Goal: Transaction & Acquisition: Purchase product/service

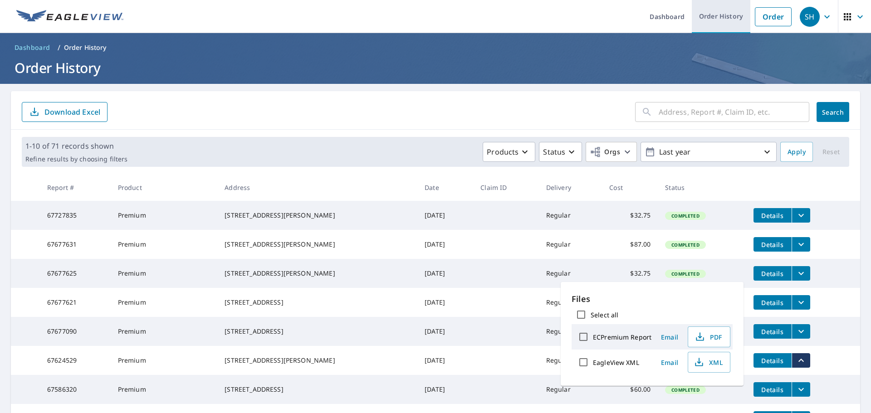
click at [705, 12] on link "Order History" at bounding box center [720, 16] width 58 height 33
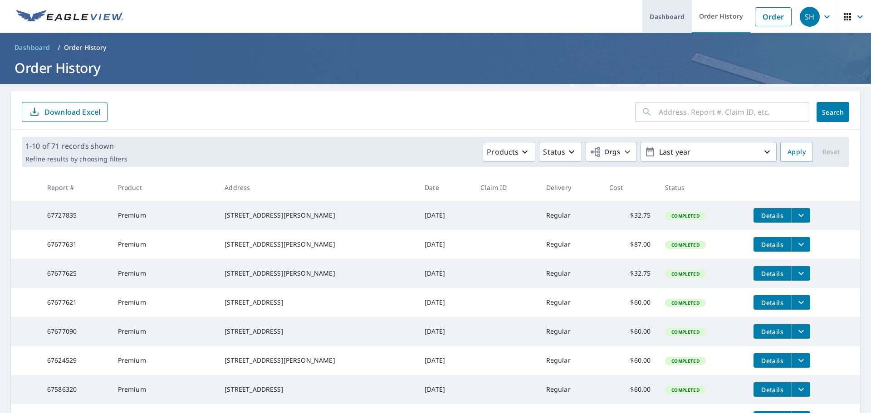
click at [659, 19] on link "Dashboard" at bounding box center [666, 16] width 49 height 33
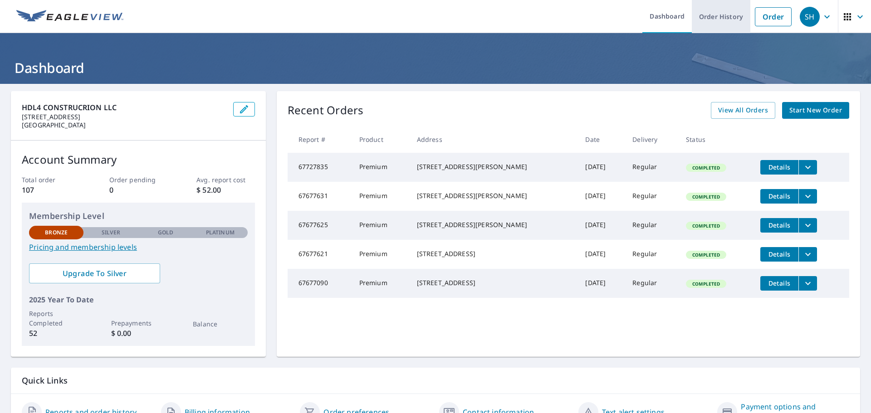
click at [722, 18] on link "Order History" at bounding box center [720, 16] width 58 height 33
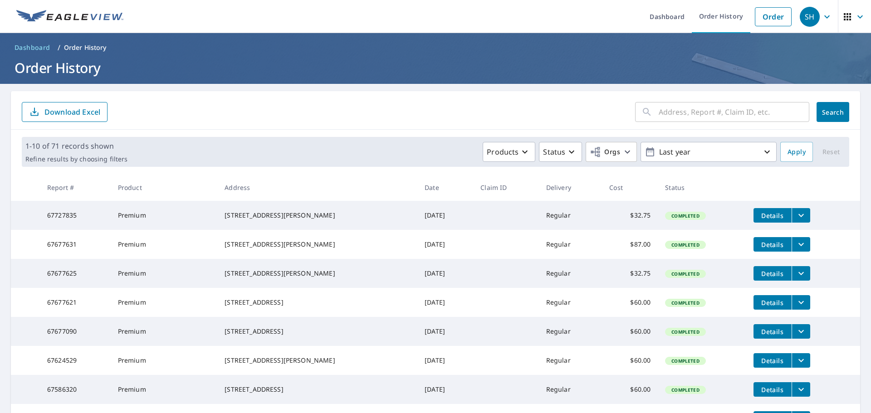
click at [679, 112] on input "text" at bounding box center [733, 111] width 151 height 25
type input "3131"
click at [823, 111] on span "Search" at bounding box center [832, 112] width 18 height 9
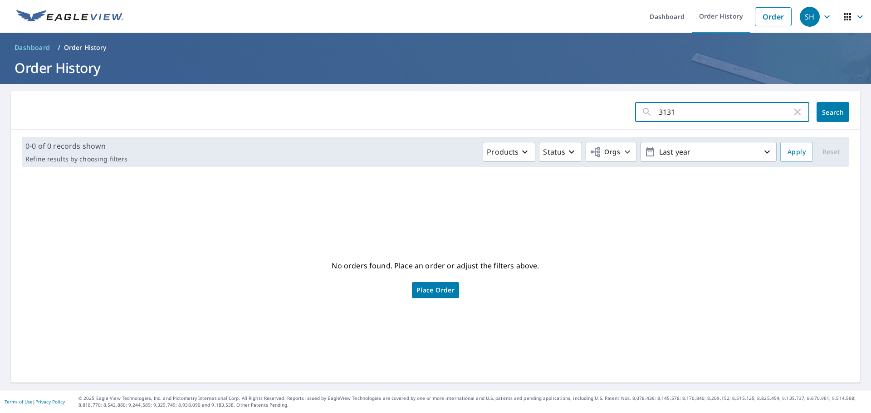
click at [658, 111] on input "3131" at bounding box center [724, 111] width 133 height 25
type input "1114"
click at [823, 108] on span "Search" at bounding box center [832, 112] width 18 height 9
click at [764, 16] on link "Order" at bounding box center [772, 16] width 37 height 19
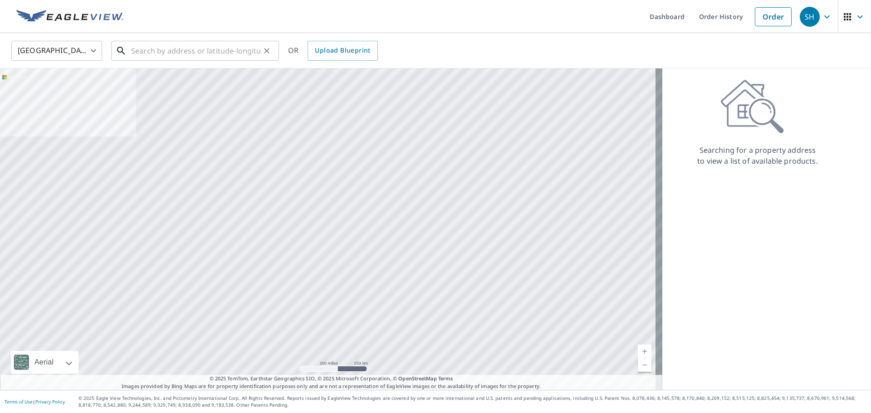
click at [203, 49] on input "text" at bounding box center [195, 50] width 129 height 25
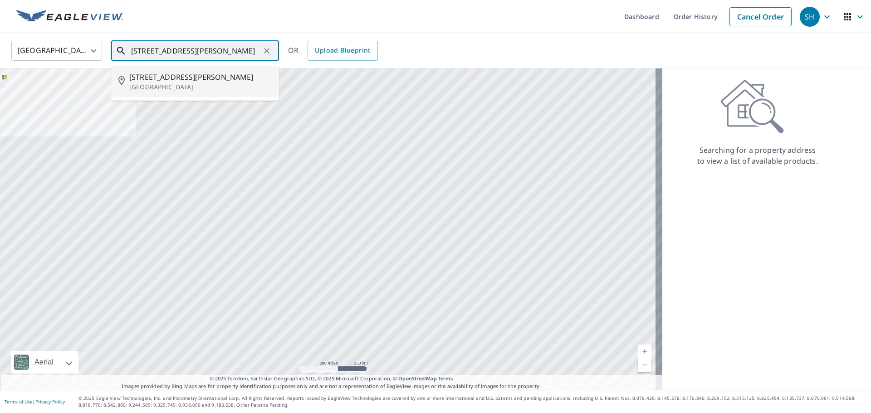
click at [209, 85] on p "Sugar Land, TX 77479" at bounding box center [200, 87] width 142 height 9
type input "1114 Woodley Bnd Sugar Land, TX 77479"
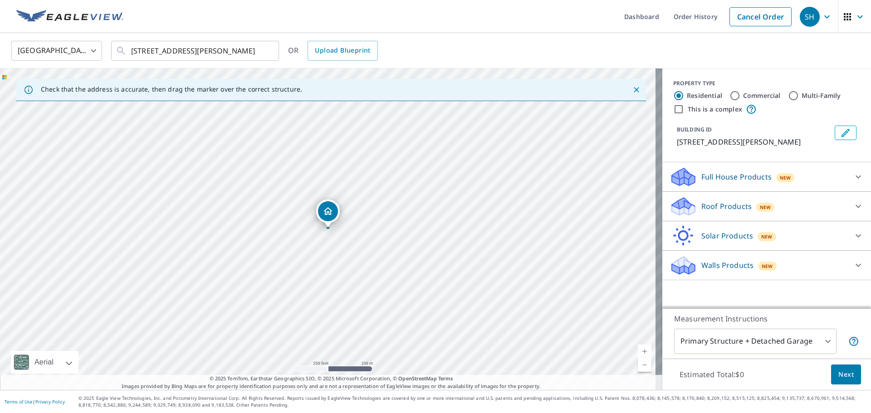
click at [847, 203] on div at bounding box center [858, 206] width 22 height 22
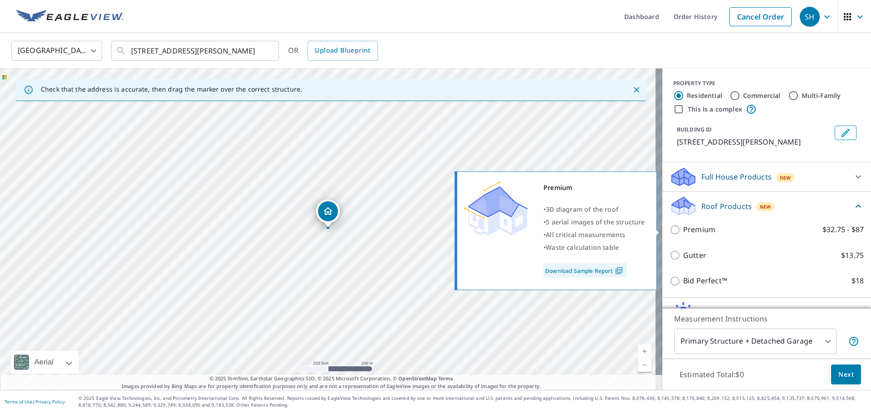
click at [688, 227] on p "Premium" at bounding box center [699, 229] width 32 height 11
click at [683, 227] on input "Premium $32.75 - $87" at bounding box center [676, 229] width 14 height 11
checkbox input "true"
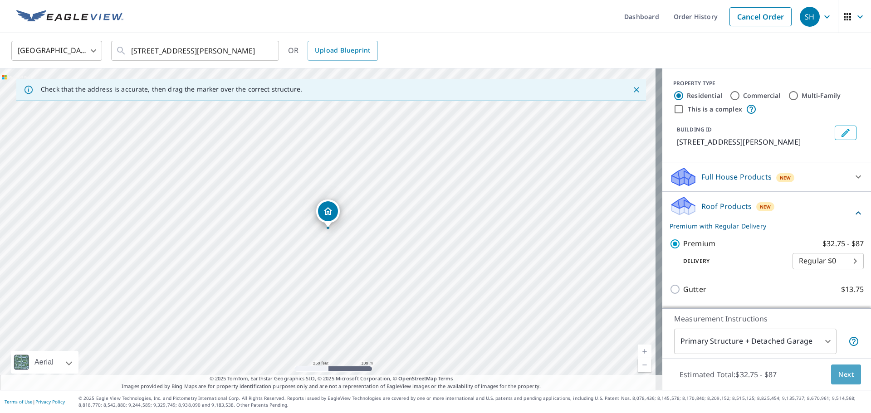
click at [843, 372] on span "Next" at bounding box center [845, 374] width 15 height 11
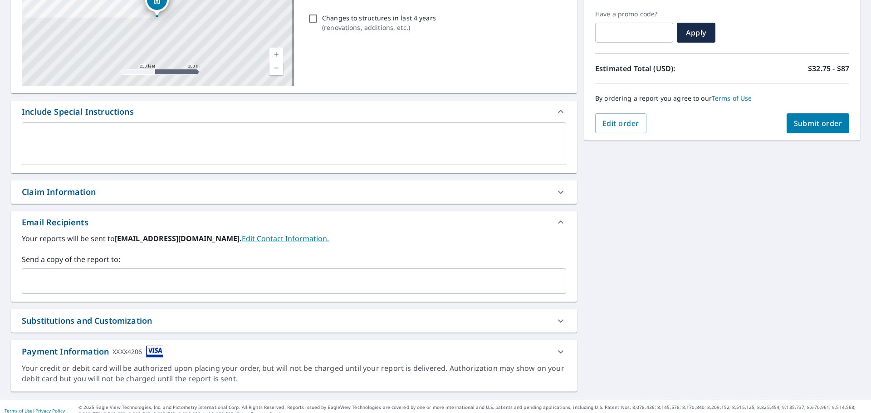
scroll to position [158, 0]
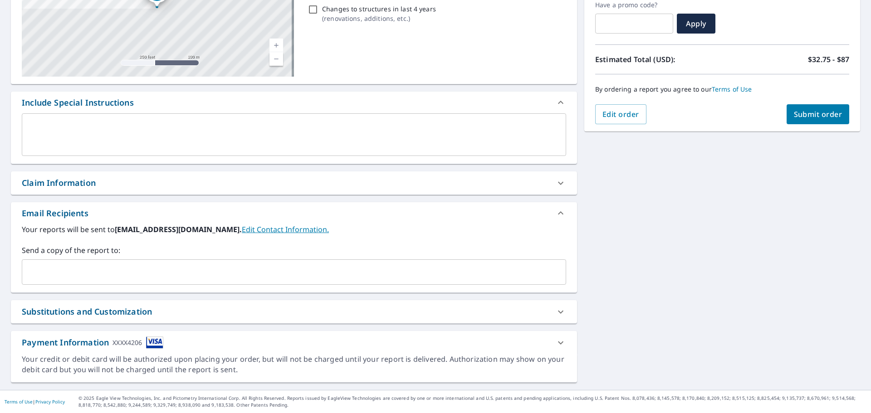
click at [74, 285] on div "Your reports will be sent to hdl4.constructionservice@gmail.com. Edit Contact I…" at bounding box center [294, 258] width 566 height 68
click at [73, 282] on div "​" at bounding box center [294, 271] width 544 height 25
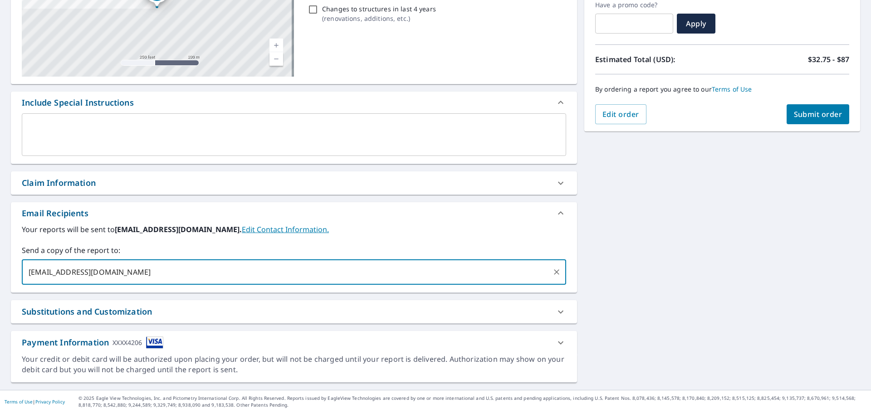
type input "jrivera.hdl4construction@gmail.com"
click at [77, 297] on div "1114 Woodley Bnd Sugar Land, TX 77479 Aerial Road A standard road map Aerial A …" at bounding box center [294, 157] width 566 height 449
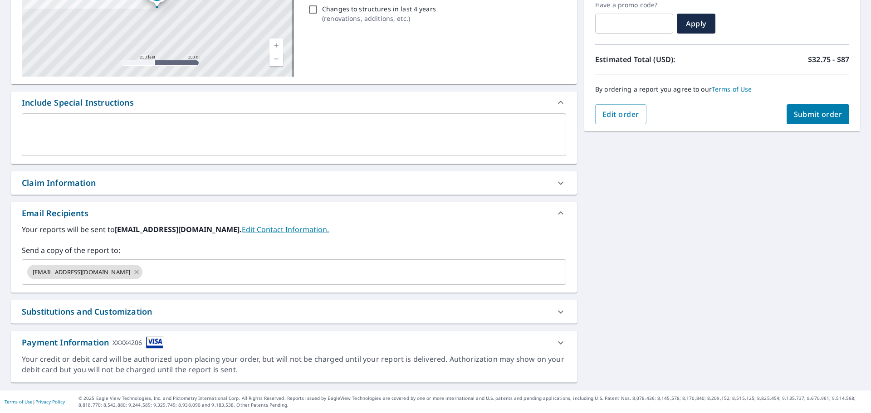
click at [76, 305] on div "Substitutions and Customization" at bounding box center [294, 311] width 566 height 23
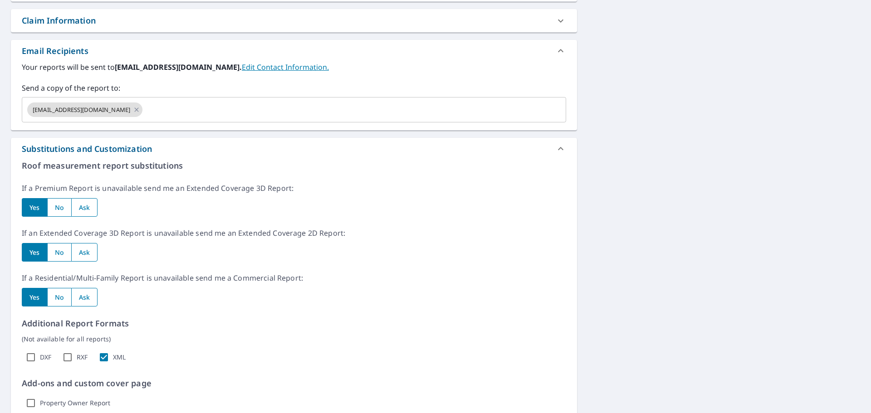
scroll to position [339, 0]
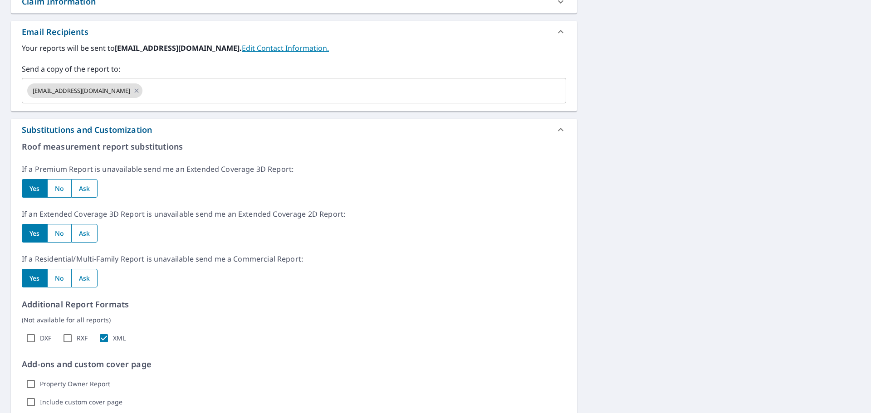
click at [61, 189] on input "radio" at bounding box center [59, 188] width 24 height 19
radio input "true"
click at [58, 233] on input "radio" at bounding box center [59, 233] width 24 height 19
radio input "true"
click at [68, 271] on input "radio" at bounding box center [59, 278] width 24 height 19
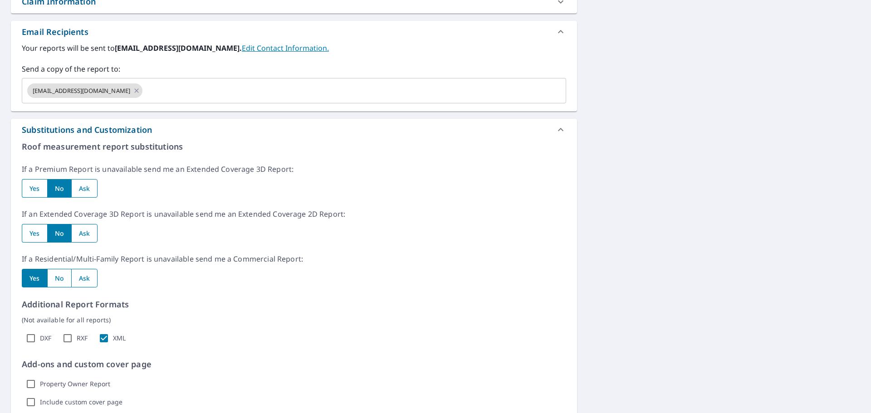
radio input "true"
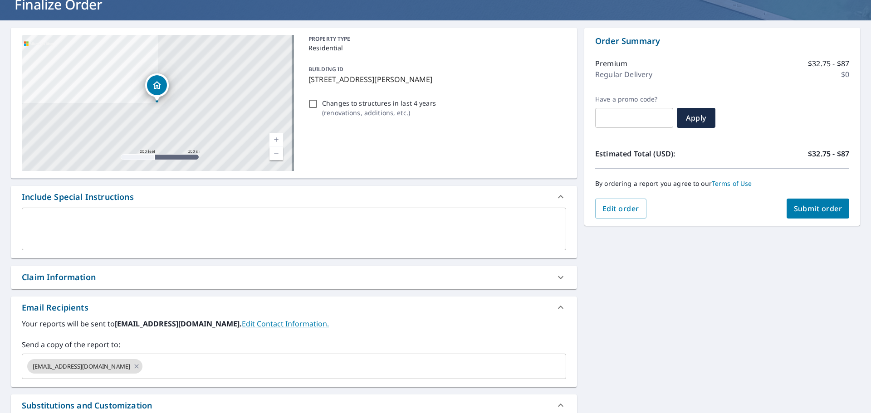
scroll to position [0, 0]
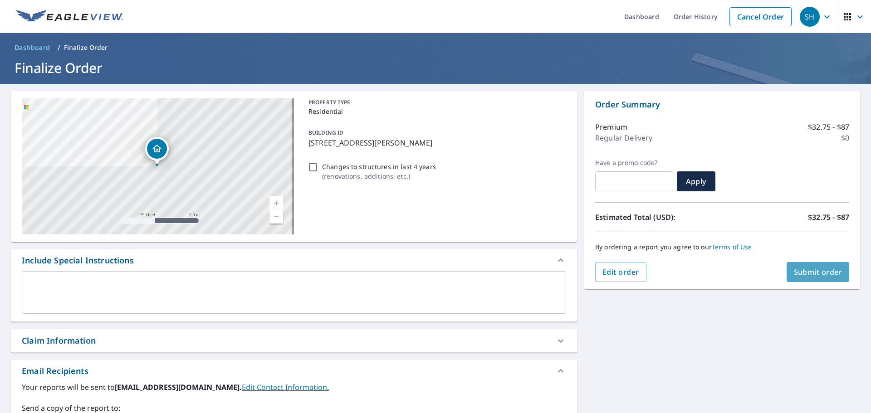
click at [822, 274] on span "Submit order" at bounding box center [817, 272] width 49 height 10
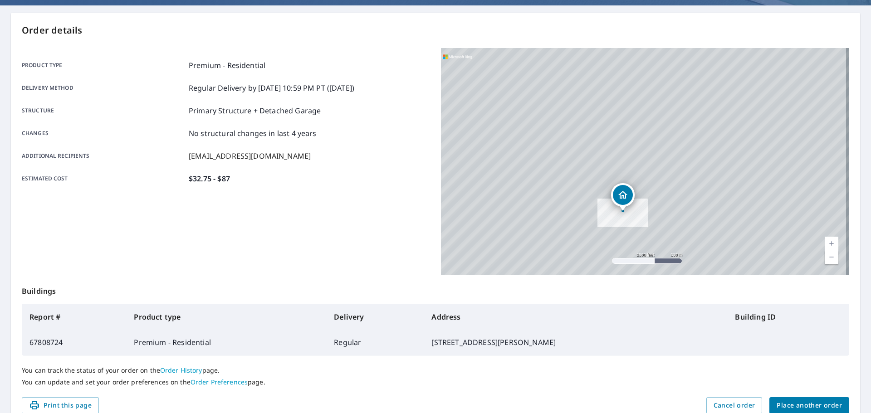
scroll to position [121, 0]
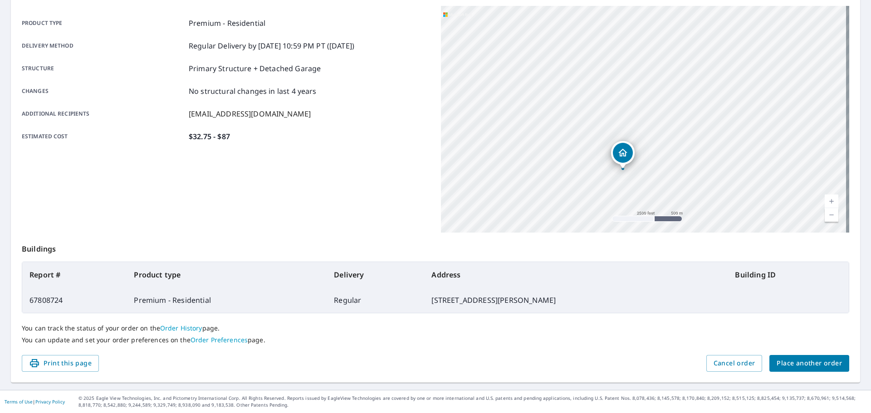
click at [825, 365] on span "Place another order" at bounding box center [808, 363] width 65 height 11
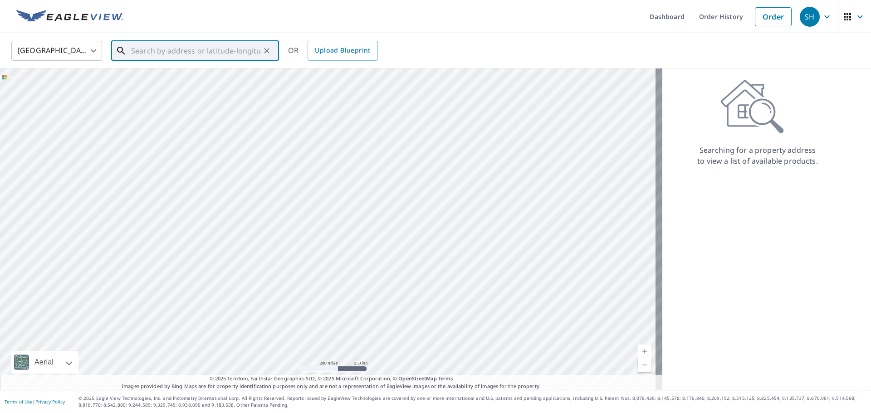
click at [161, 52] on input "text" at bounding box center [195, 50] width 129 height 25
click at [154, 78] on span "3131 Zephyr Glen Way" at bounding box center [200, 77] width 142 height 11
type input "3131 Zephyr Glen Way Houston, TX 77084"
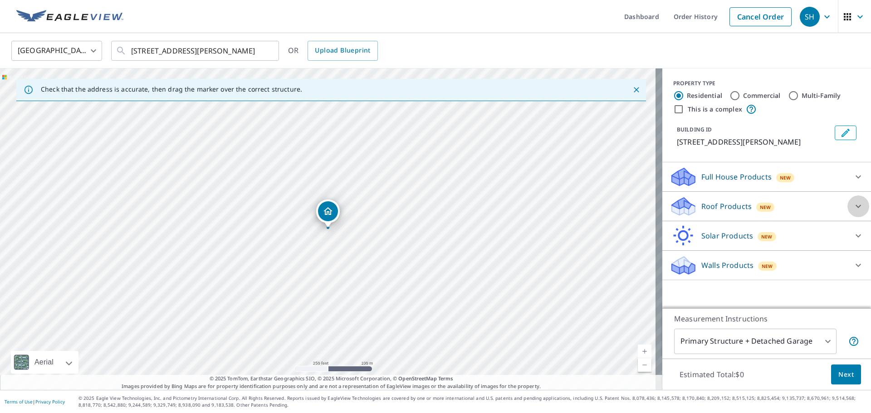
click at [847, 203] on div at bounding box center [858, 206] width 22 height 22
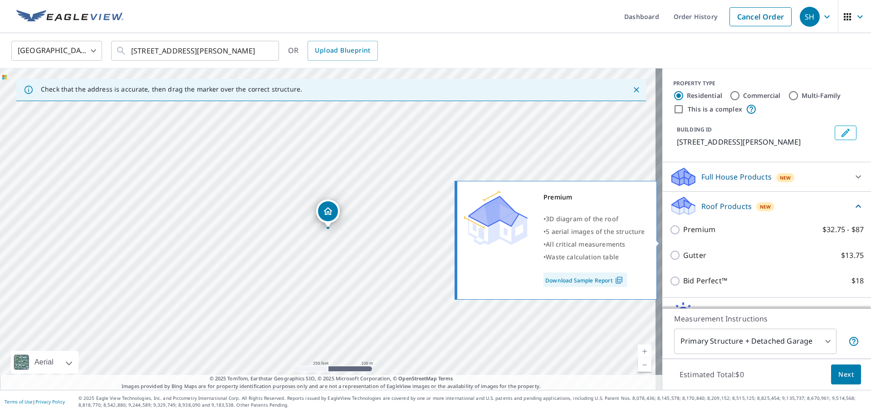
click at [700, 235] on p "Premium" at bounding box center [699, 229] width 32 height 11
click at [683, 235] on input "Premium $32.75 - $87" at bounding box center [676, 229] width 14 height 11
checkbox input "true"
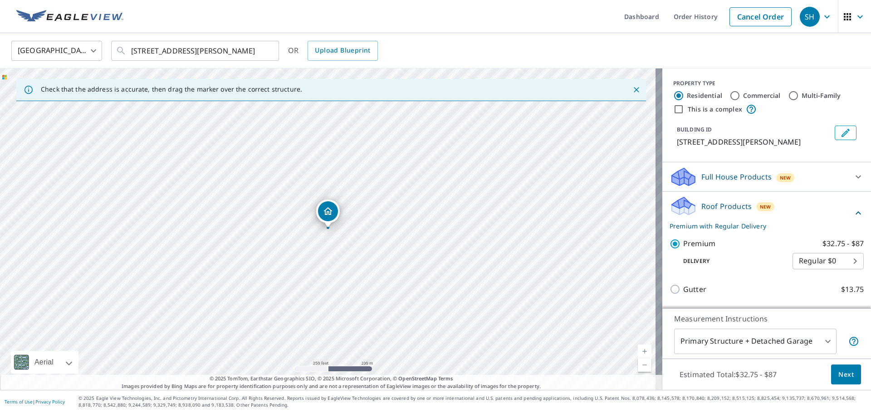
click at [842, 379] on span "Next" at bounding box center [845, 374] width 15 height 11
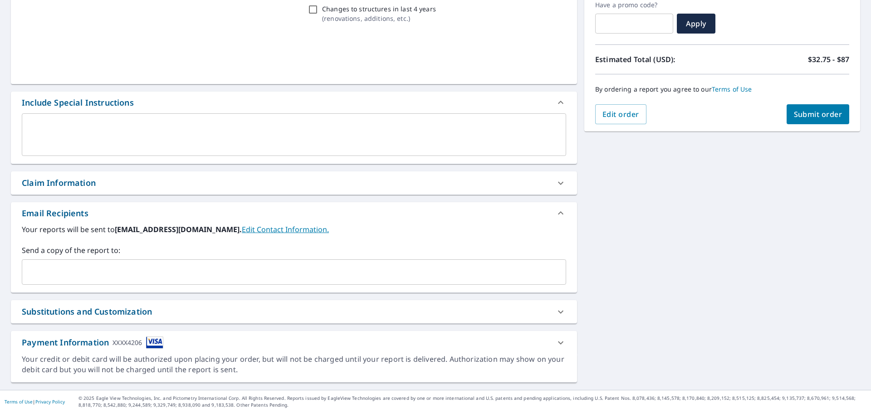
scroll to position [158, 0]
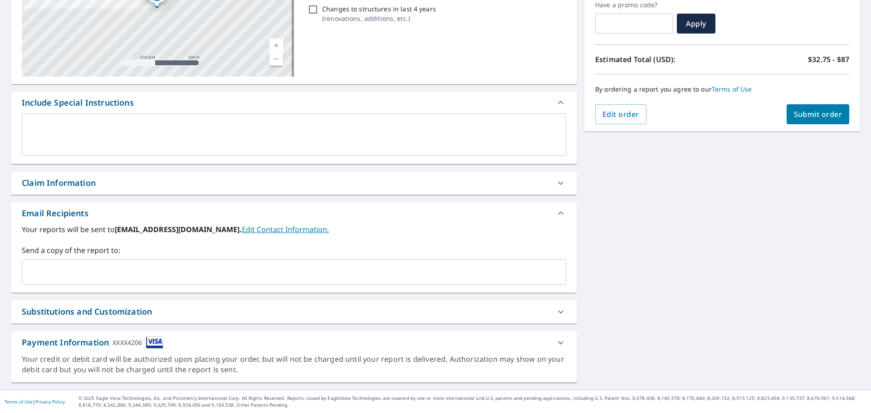
click at [52, 261] on div "​" at bounding box center [294, 271] width 544 height 25
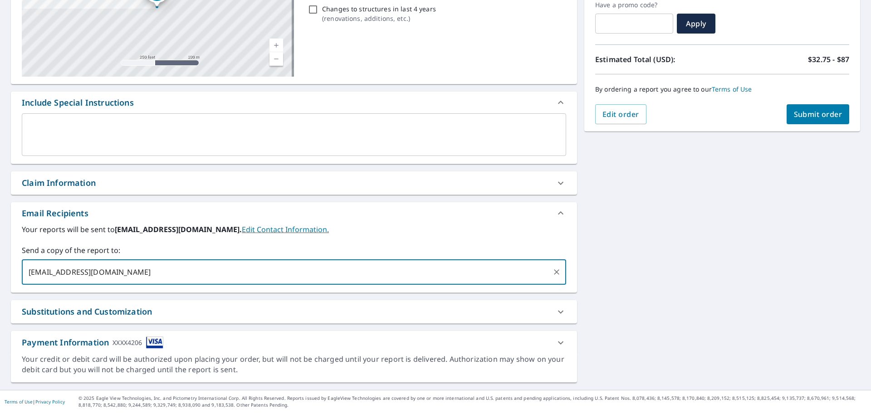
type input "jrivera.hdl4construction@gmail.com"
drag, startPoint x: 59, startPoint y: 311, endPoint x: 61, endPoint y: 303, distance: 8.0
click at [58, 311] on div "Substitutions and Customization" at bounding box center [87, 312] width 130 height 12
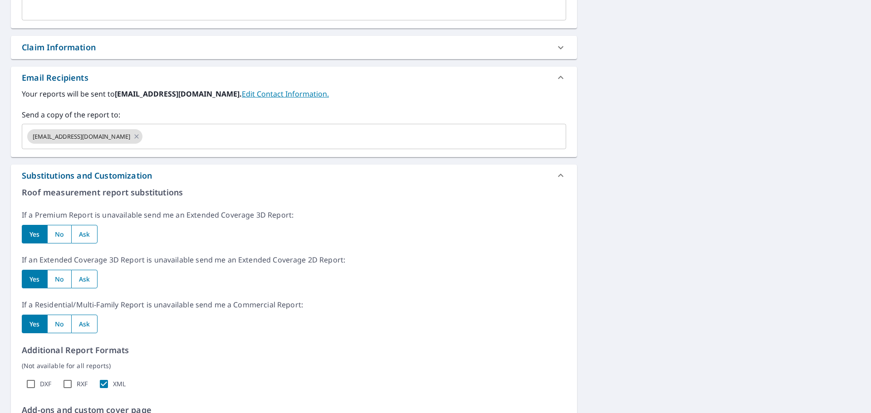
scroll to position [294, 0]
click at [56, 234] on input "radio" at bounding box center [59, 233] width 24 height 19
radio input "true"
click at [58, 277] on input "radio" at bounding box center [59, 278] width 24 height 19
radio input "true"
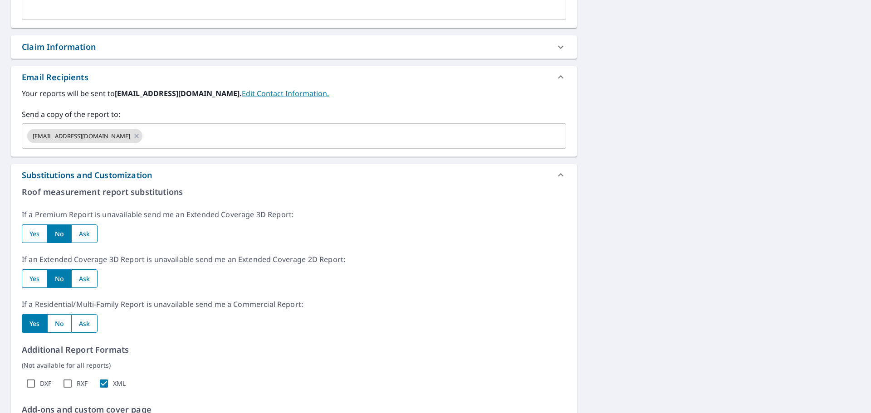
drag, startPoint x: 64, startPoint y: 320, endPoint x: 214, endPoint y: 313, distance: 149.8
click at [64, 321] on input "radio" at bounding box center [59, 323] width 24 height 19
radio input "true"
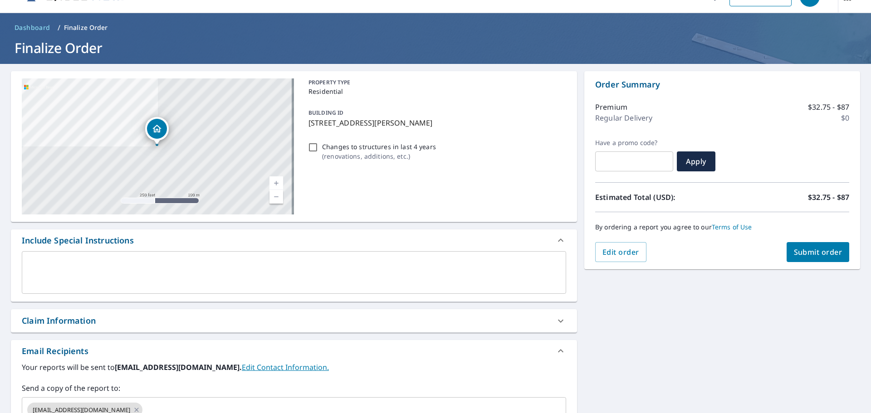
scroll to position [0, 0]
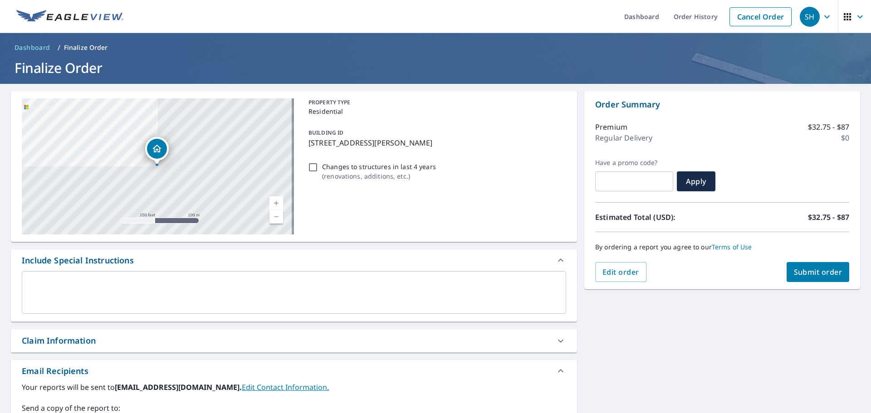
click at [793, 277] on button "Submit order" at bounding box center [817, 272] width 63 height 20
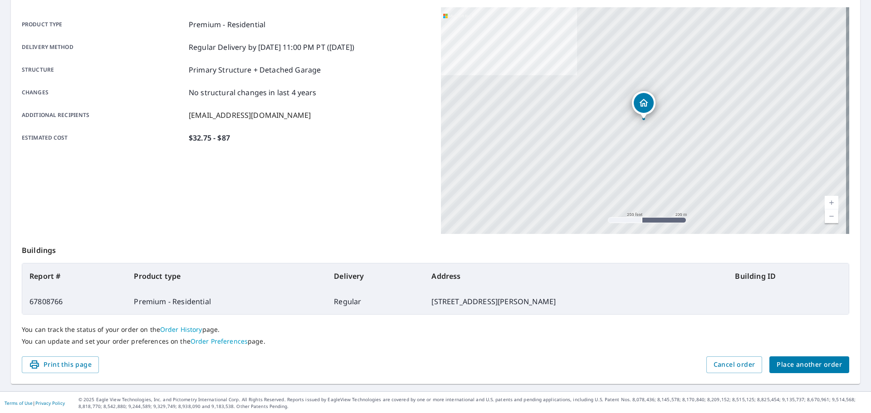
scroll to position [121, 0]
click at [806, 366] on span "Place another order" at bounding box center [808, 363] width 65 height 11
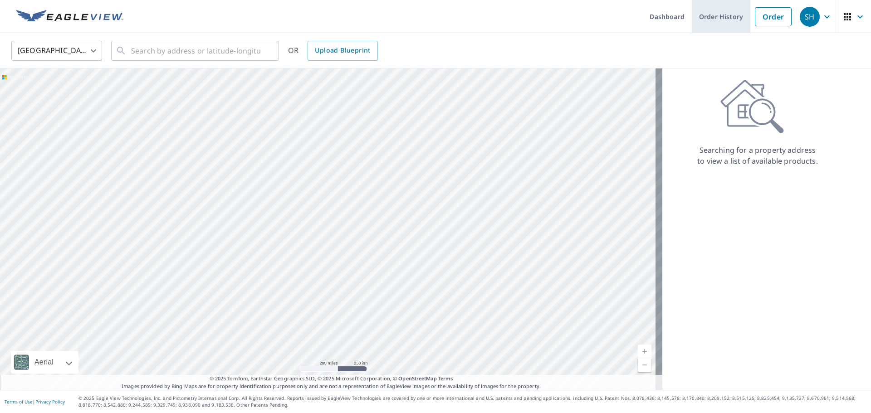
click at [701, 18] on link "Order History" at bounding box center [720, 16] width 58 height 33
